Goal: Check status: Check status

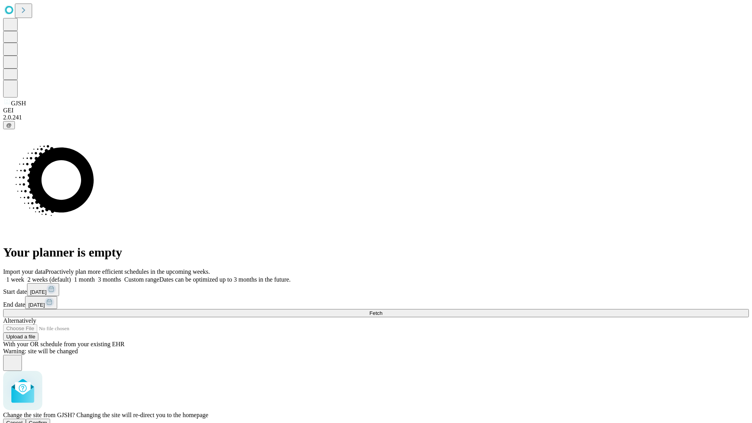
click at [47, 420] on span "Confirm" at bounding box center [38, 423] width 18 height 6
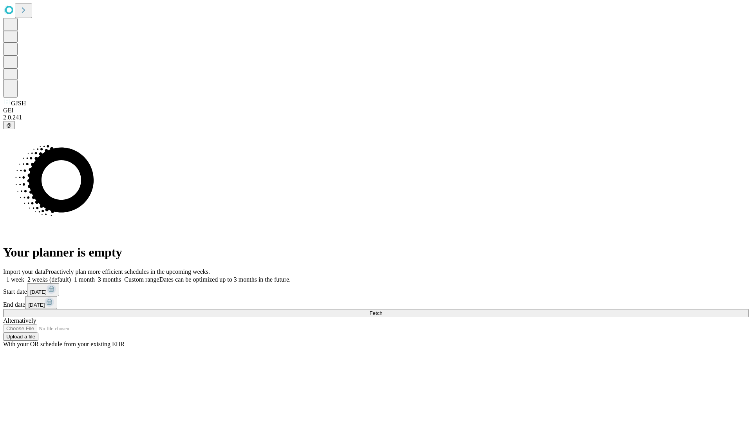
click at [24, 276] on label "1 week" at bounding box center [13, 279] width 21 height 7
click at [382, 310] on span "Fetch" at bounding box center [375, 313] width 13 height 6
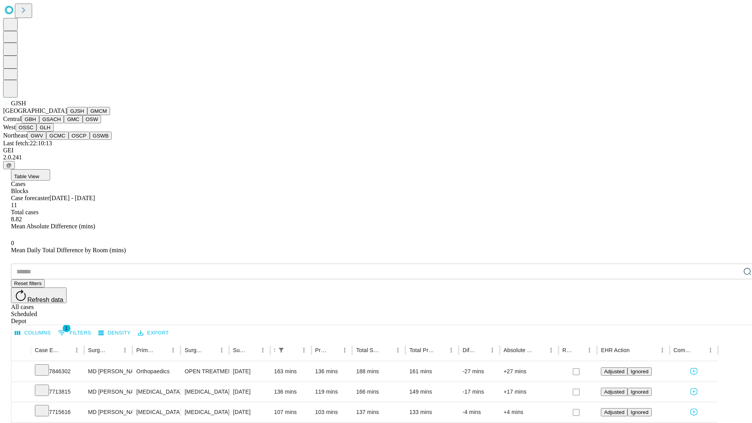
click at [87, 115] on button "GMCM" at bounding box center [98, 111] width 23 height 8
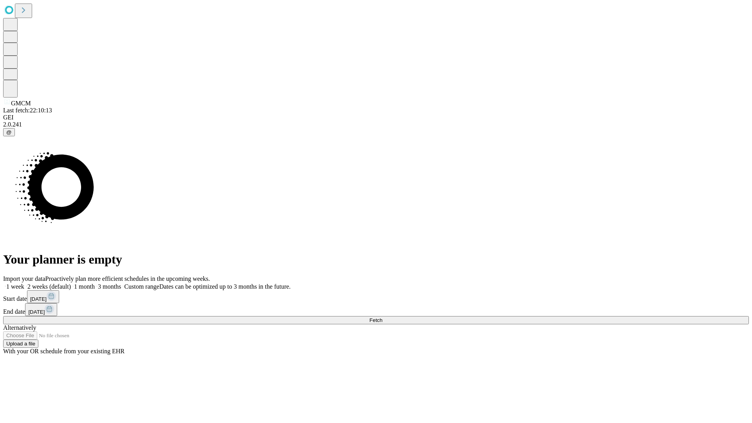
click at [382, 317] on span "Fetch" at bounding box center [375, 320] width 13 height 6
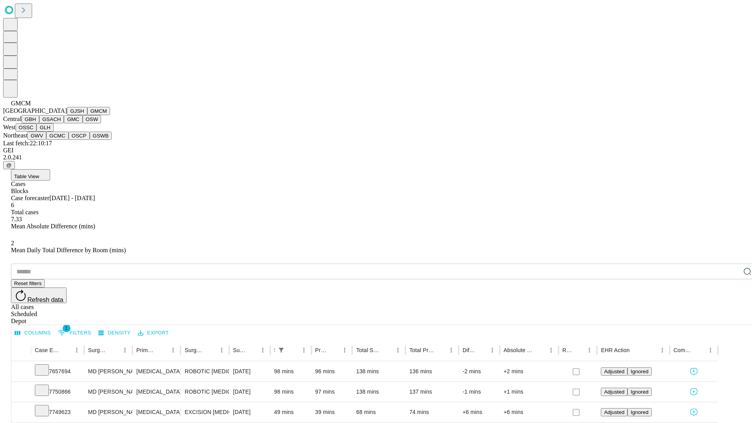
click at [39, 123] on button "GBH" at bounding box center [31, 119] width 18 height 8
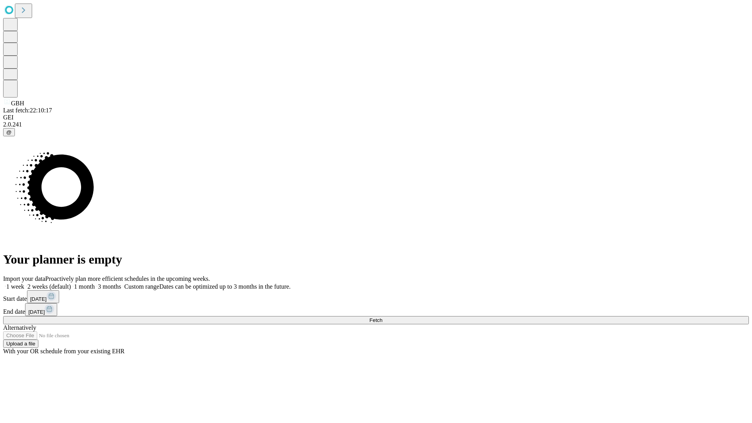
click at [24, 283] on label "1 week" at bounding box center [13, 286] width 21 height 7
click at [382, 317] on span "Fetch" at bounding box center [375, 320] width 13 height 6
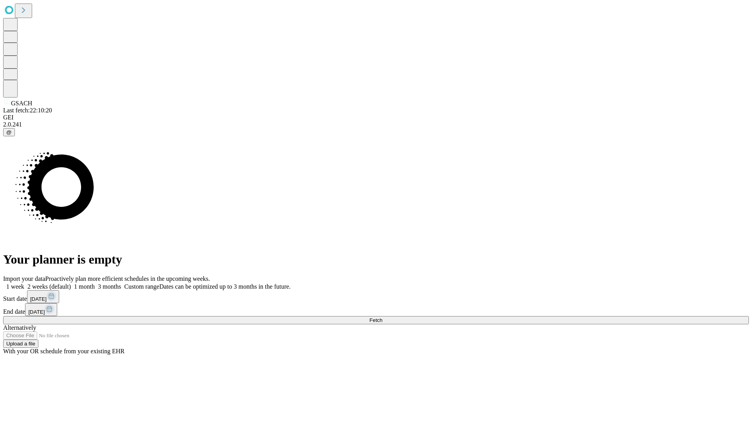
click at [24, 283] on label "1 week" at bounding box center [13, 286] width 21 height 7
click at [382, 317] on span "Fetch" at bounding box center [375, 320] width 13 height 6
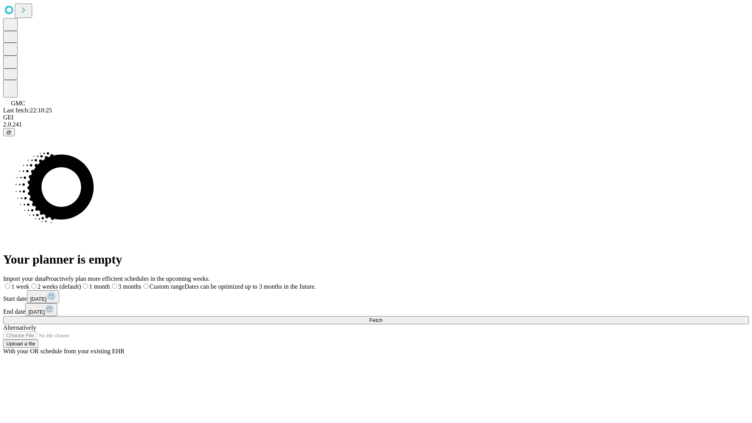
click at [29, 283] on label "1 week" at bounding box center [16, 286] width 26 height 7
click at [382, 317] on span "Fetch" at bounding box center [375, 320] width 13 height 6
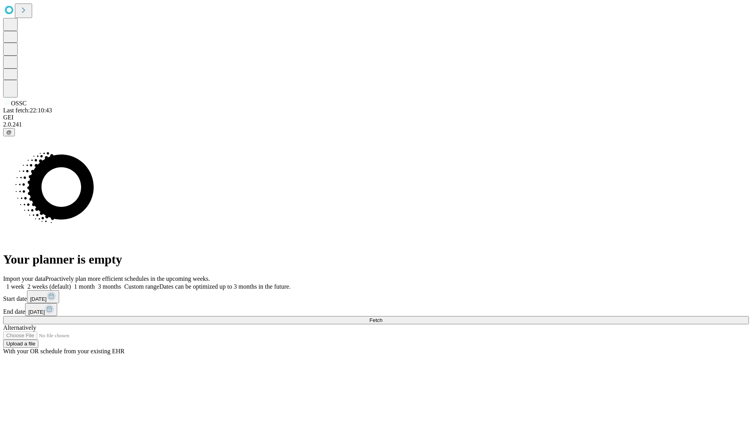
click at [24, 283] on label "1 week" at bounding box center [13, 286] width 21 height 7
click at [382, 317] on span "Fetch" at bounding box center [375, 320] width 13 height 6
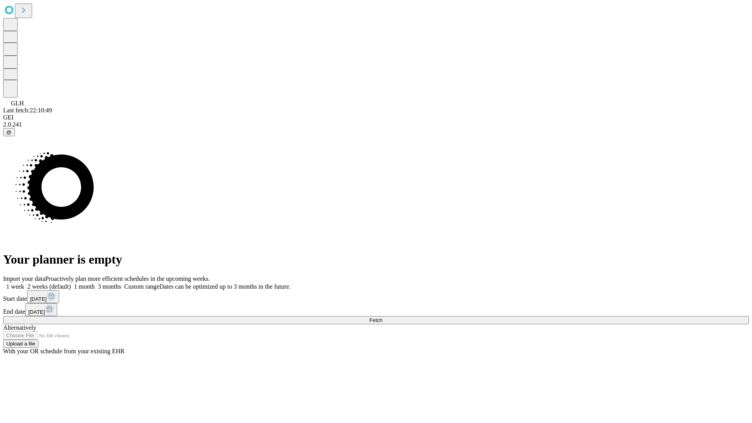
click at [24, 283] on label "1 week" at bounding box center [13, 286] width 21 height 7
click at [382, 317] on span "Fetch" at bounding box center [375, 320] width 13 height 6
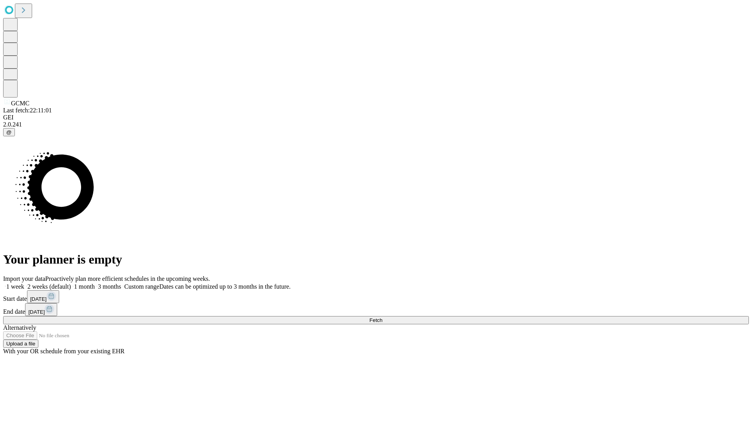
click at [24, 283] on label "1 week" at bounding box center [13, 286] width 21 height 7
click at [382, 317] on span "Fetch" at bounding box center [375, 320] width 13 height 6
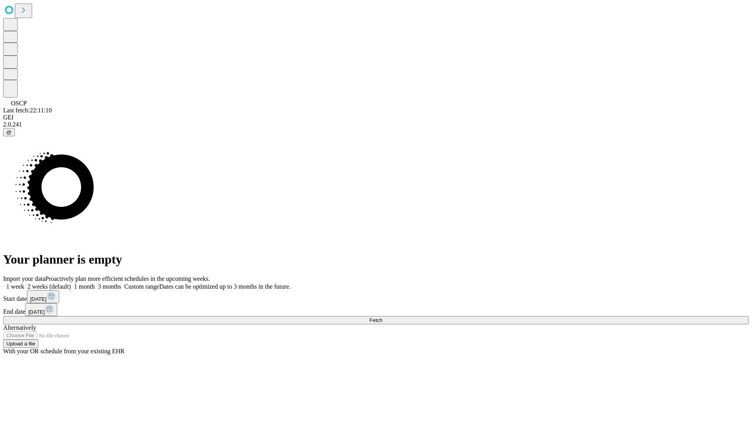
click at [382, 317] on span "Fetch" at bounding box center [375, 320] width 13 height 6
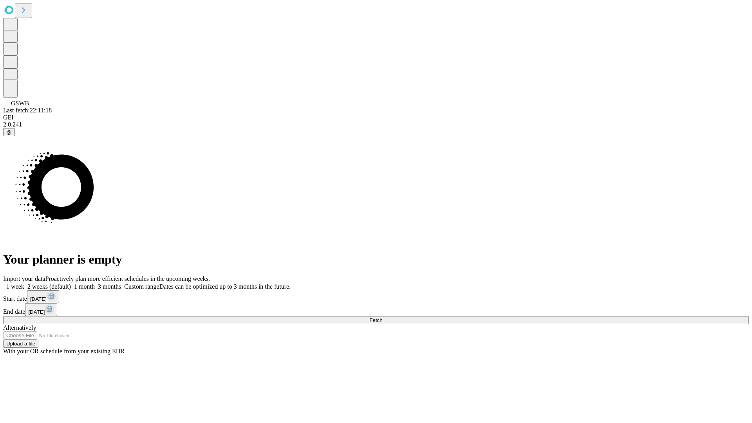
click at [24, 283] on label "1 week" at bounding box center [13, 286] width 21 height 7
click at [382, 317] on span "Fetch" at bounding box center [375, 320] width 13 height 6
